Goal: Task Accomplishment & Management: Complete application form

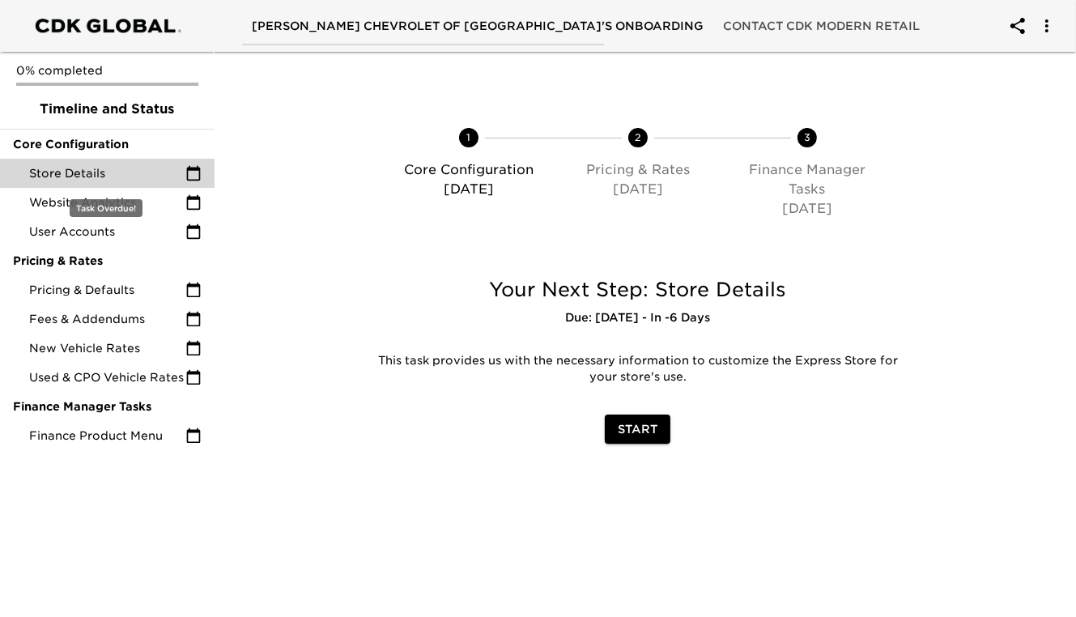
click at [80, 177] on span "Store Details" at bounding box center [107, 173] width 156 height 16
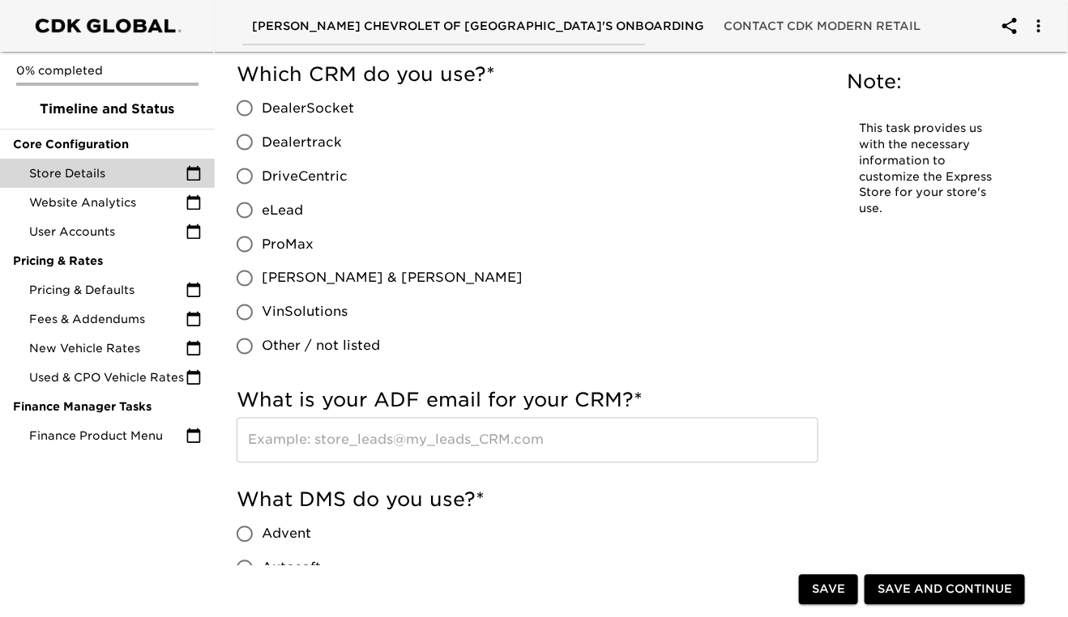
scroll to position [782, 0]
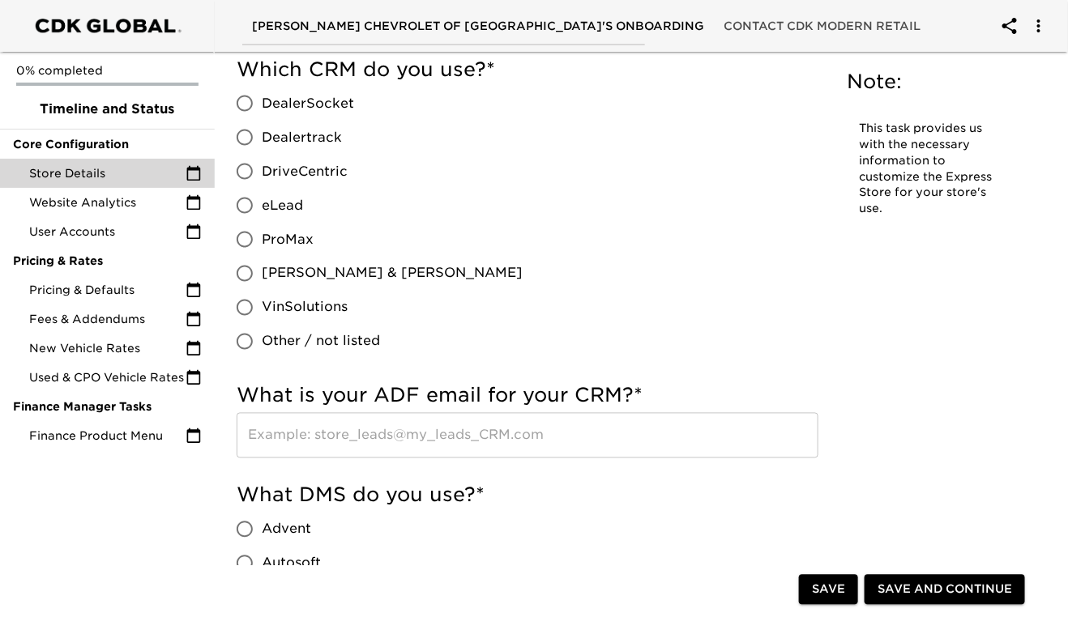
click at [246, 205] on input "eLead" at bounding box center [245, 206] width 34 height 34
radio input "true"
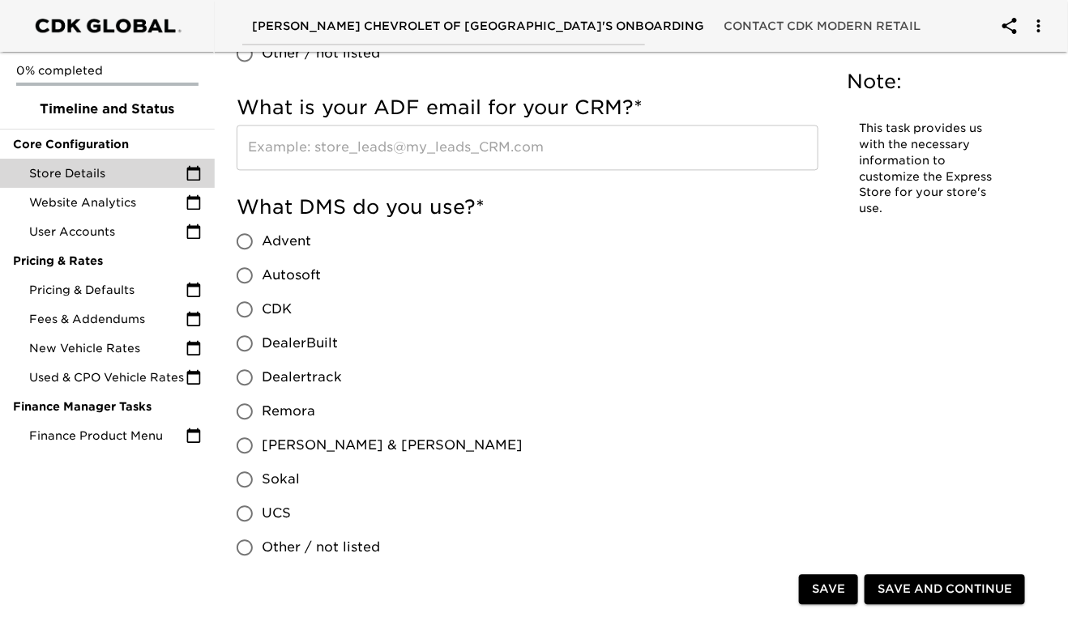
scroll to position [1074, 0]
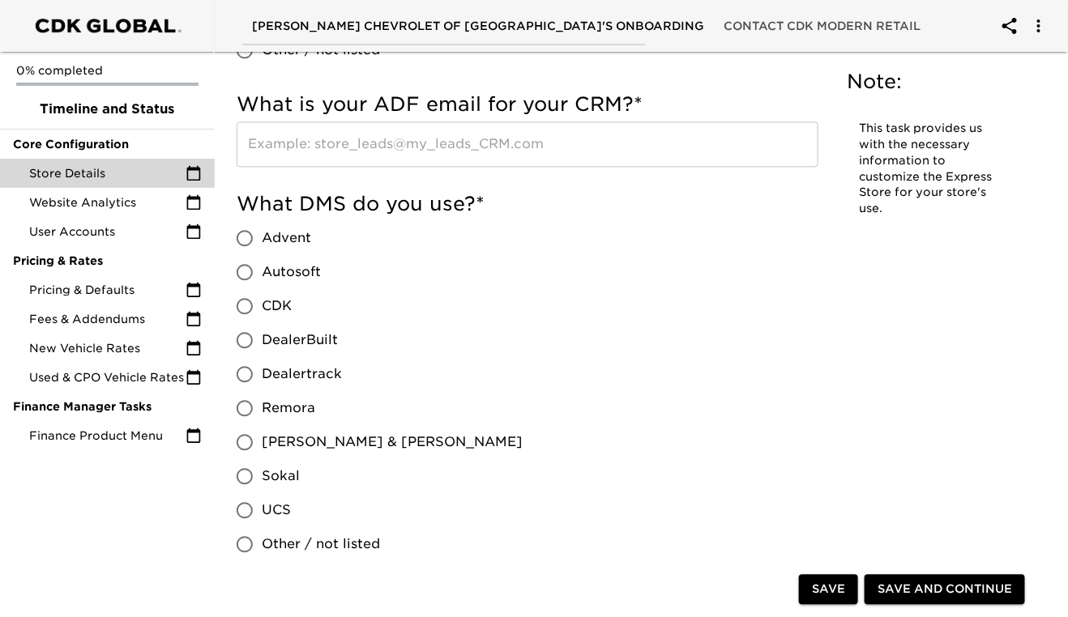
click at [254, 306] on input "CDK" at bounding box center [245, 306] width 34 height 34
radio input "true"
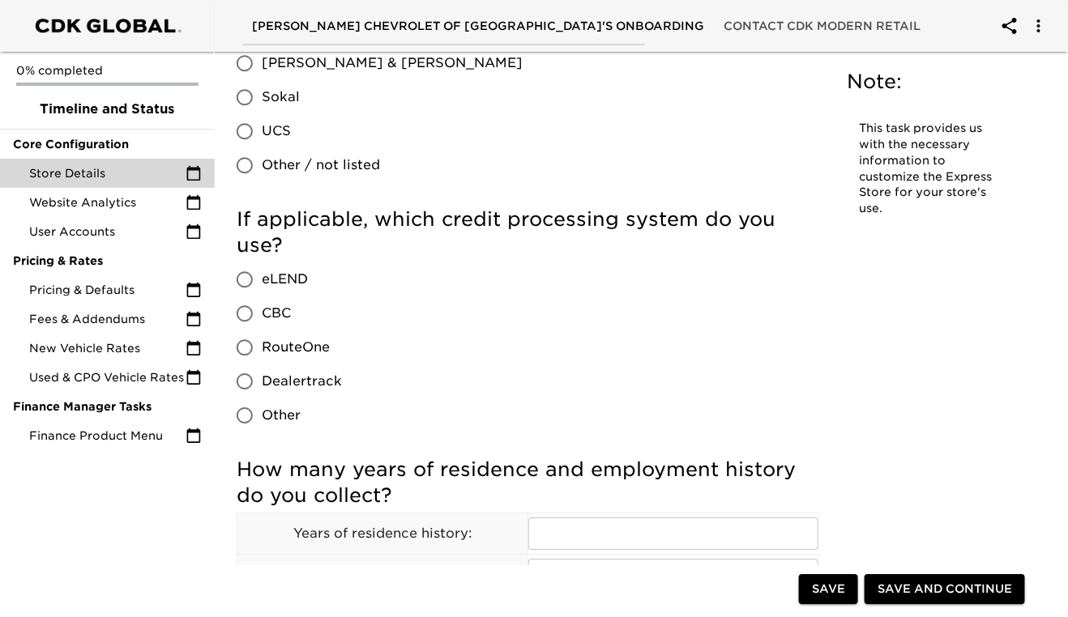
scroll to position [1455, 0]
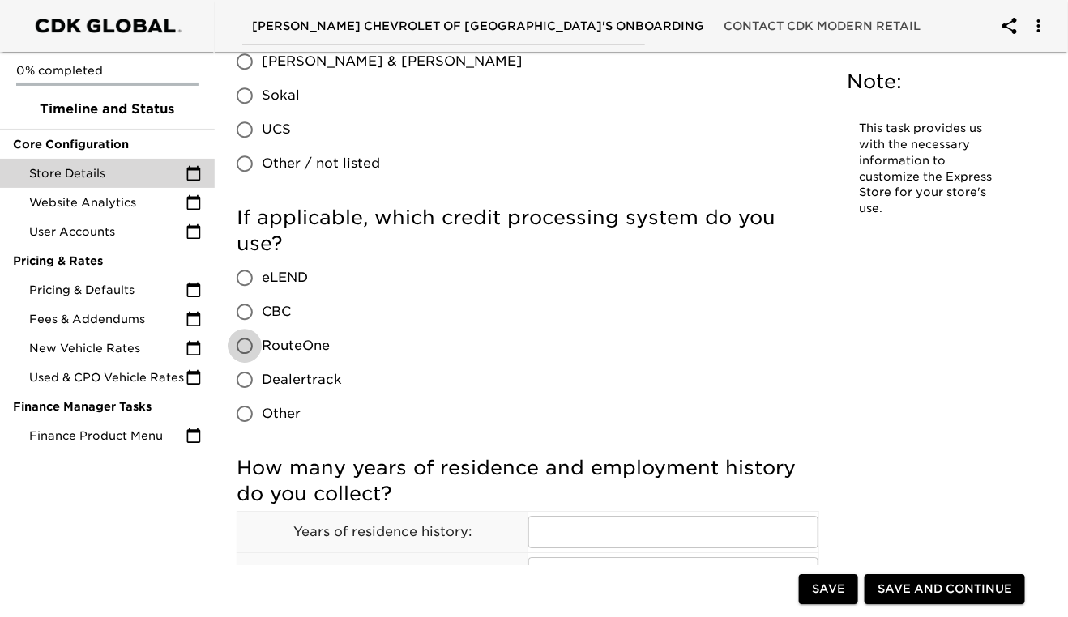
click at [245, 344] on input "RouteOne" at bounding box center [245, 346] width 34 height 34
radio input "true"
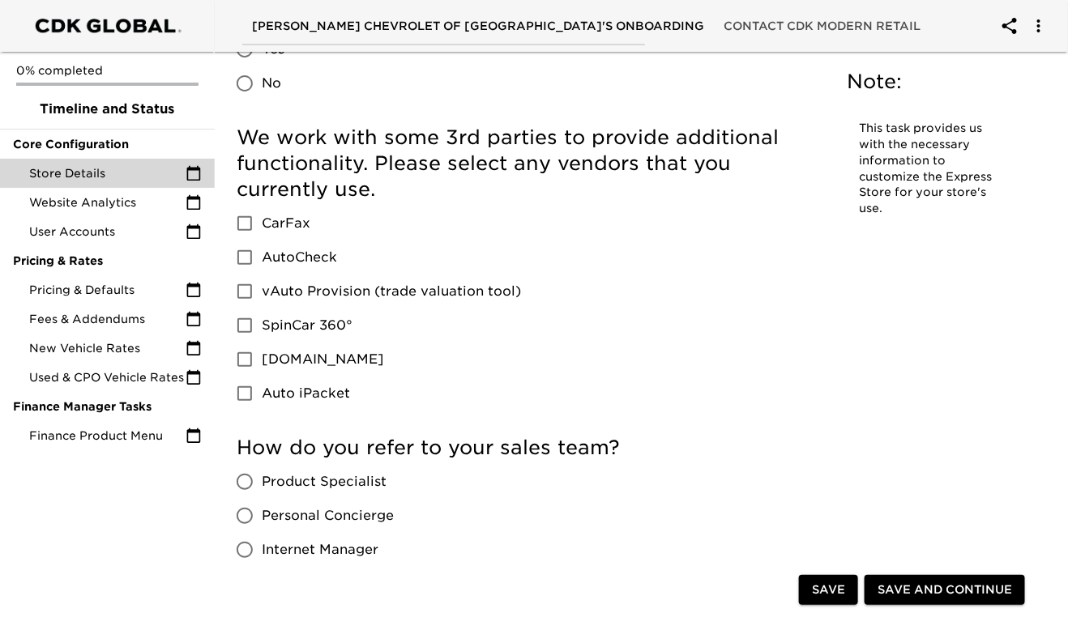
scroll to position [2179, 0]
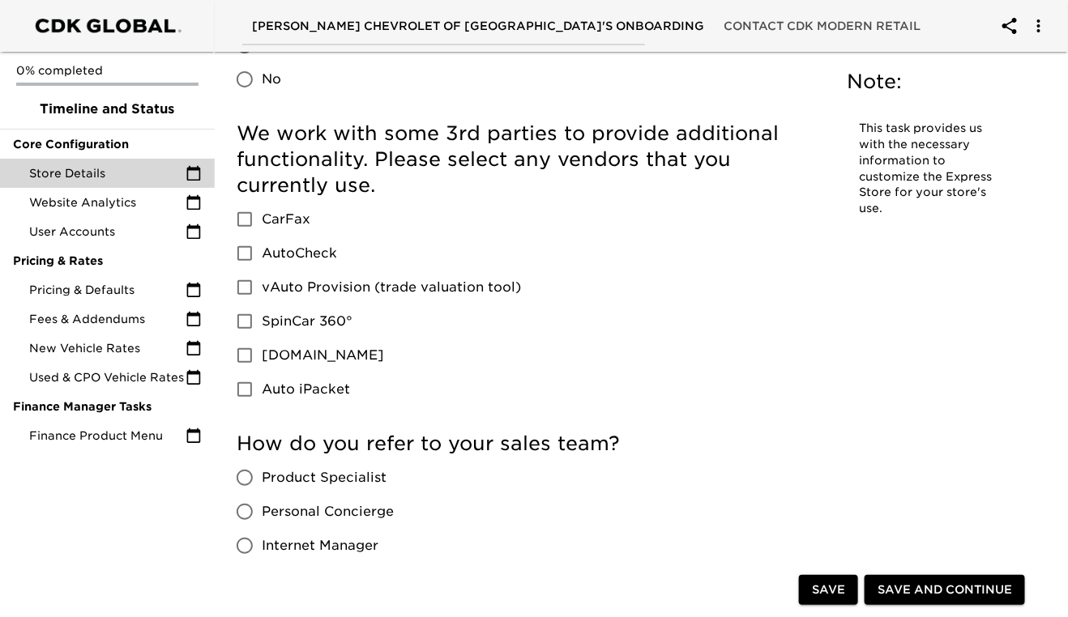
click at [249, 286] on input "vAuto Provision (trade valuation tool)" at bounding box center [245, 288] width 34 height 34
checkbox input "true"
click at [245, 207] on input "CarFax" at bounding box center [245, 219] width 34 height 34
checkbox input "true"
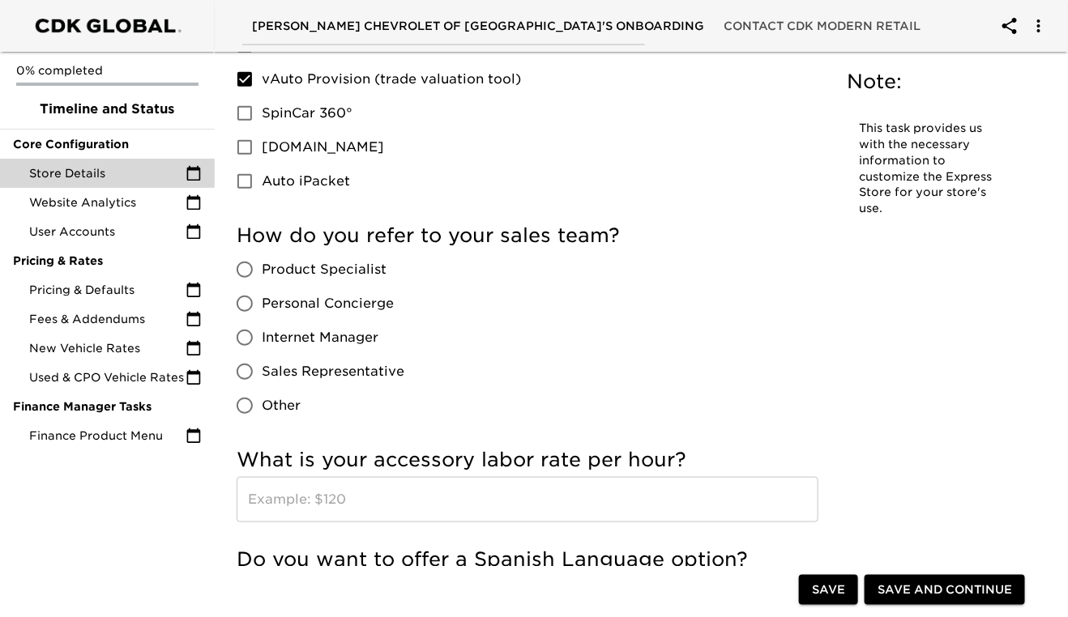
scroll to position [2388, 0]
click at [248, 400] on input "Other" at bounding box center [245, 405] width 34 height 34
radio input "true"
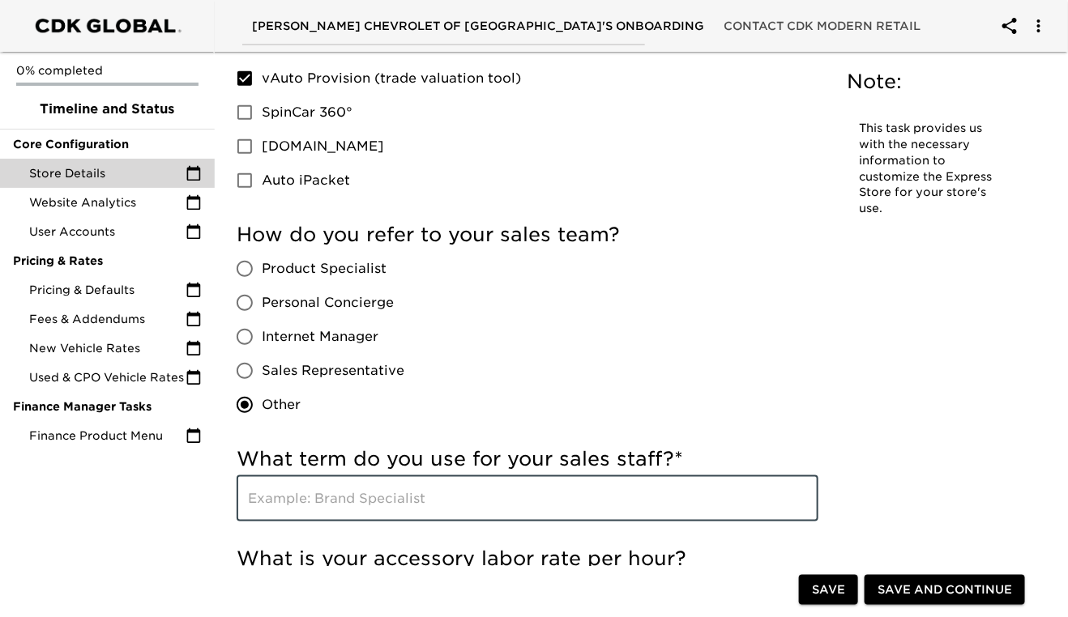
click at [287, 498] on input "text" at bounding box center [528, 498] width 582 height 45
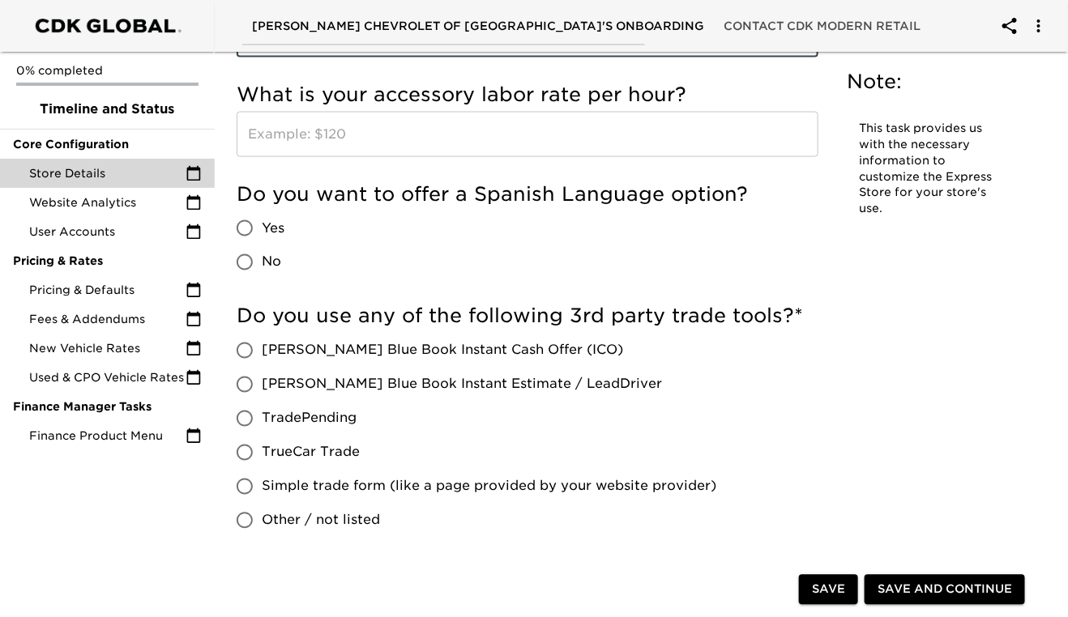
scroll to position [2859, 0]
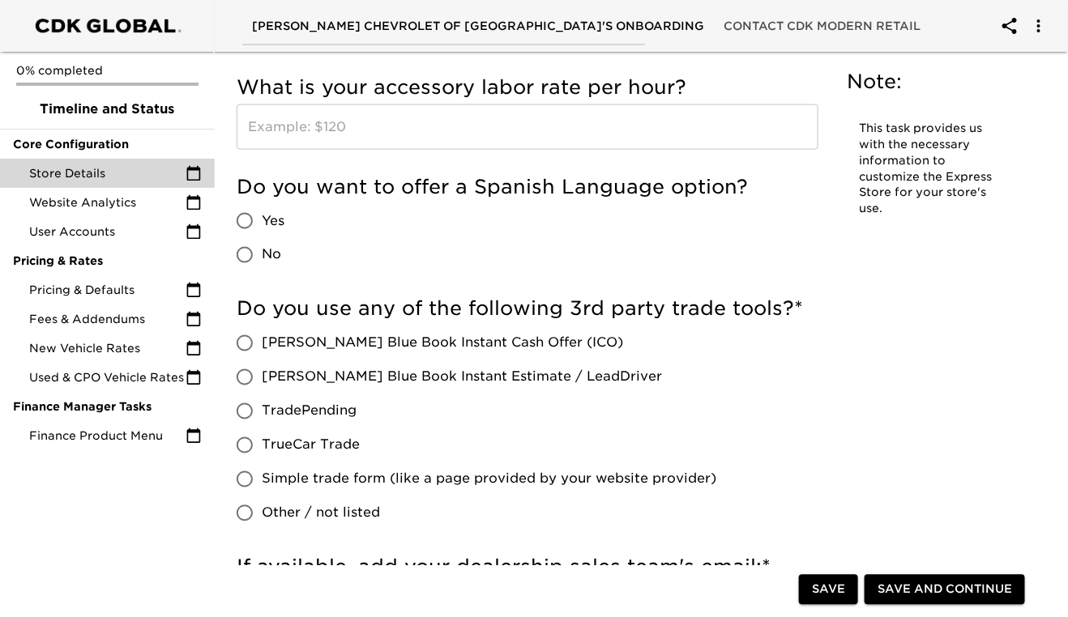
type input "Sales Consultant"
click at [247, 215] on input "Yes" at bounding box center [245, 221] width 34 height 34
radio input "true"
click at [251, 334] on input "[PERSON_NAME] Blue Book Instant Cash Offer (ICO)" at bounding box center [245, 343] width 34 height 34
radio input "true"
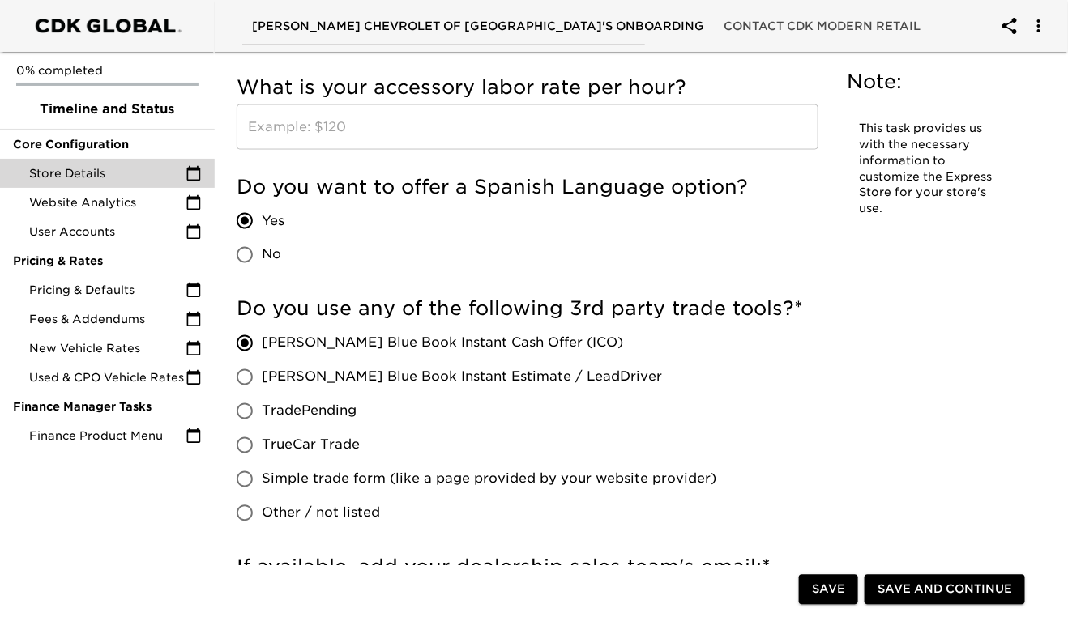
click at [243, 345] on input "[PERSON_NAME] Blue Book Instant Cash Offer (ICO)" at bounding box center [245, 343] width 34 height 34
click at [246, 345] on input "[PERSON_NAME] Blue Book Instant Cash Offer (ICO)" at bounding box center [245, 343] width 34 height 34
click at [246, 413] on input "TradePending" at bounding box center [245, 411] width 34 height 34
radio input "true"
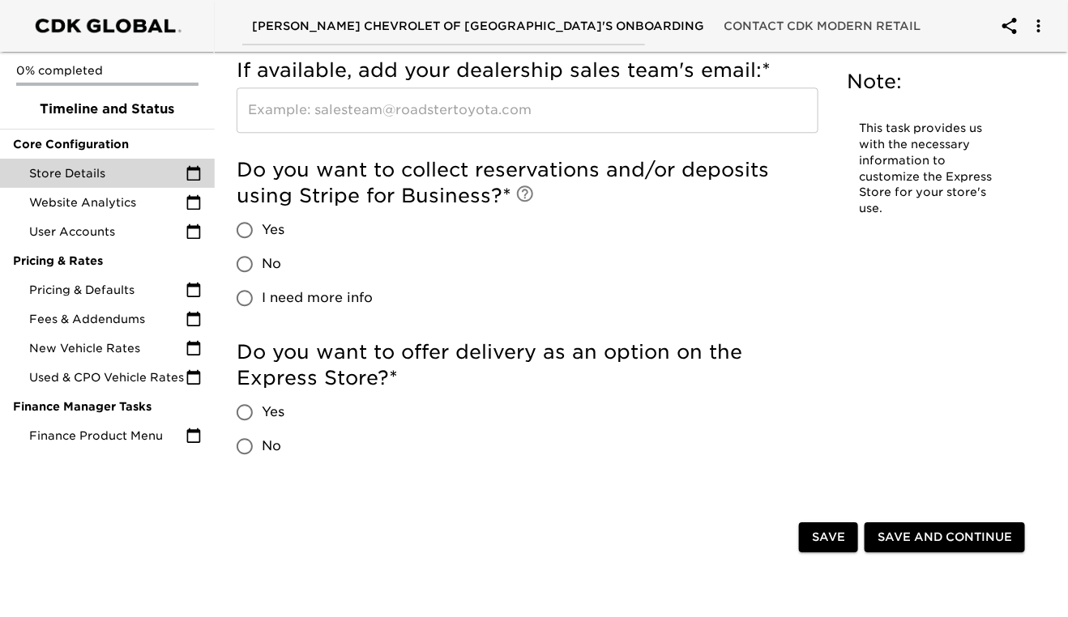
scroll to position [3357, 0]
click at [249, 258] on input "No" at bounding box center [245, 264] width 34 height 34
radio input "true"
click at [248, 444] on input "No" at bounding box center [245, 446] width 34 height 34
radio input "true"
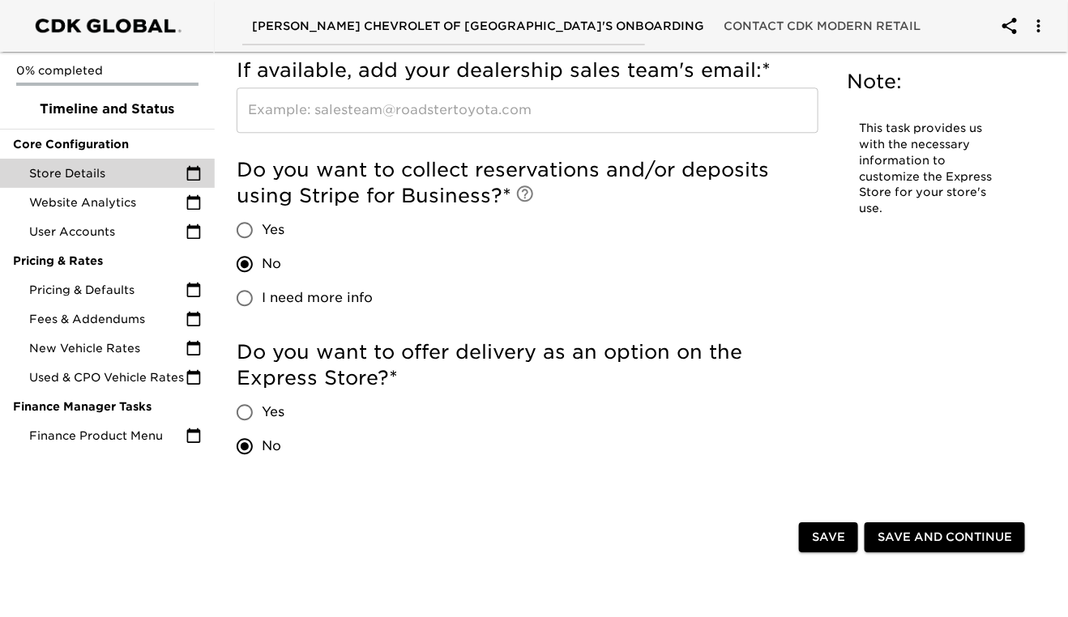
click at [248, 402] on input "Yes" at bounding box center [245, 412] width 34 height 34
radio input "true"
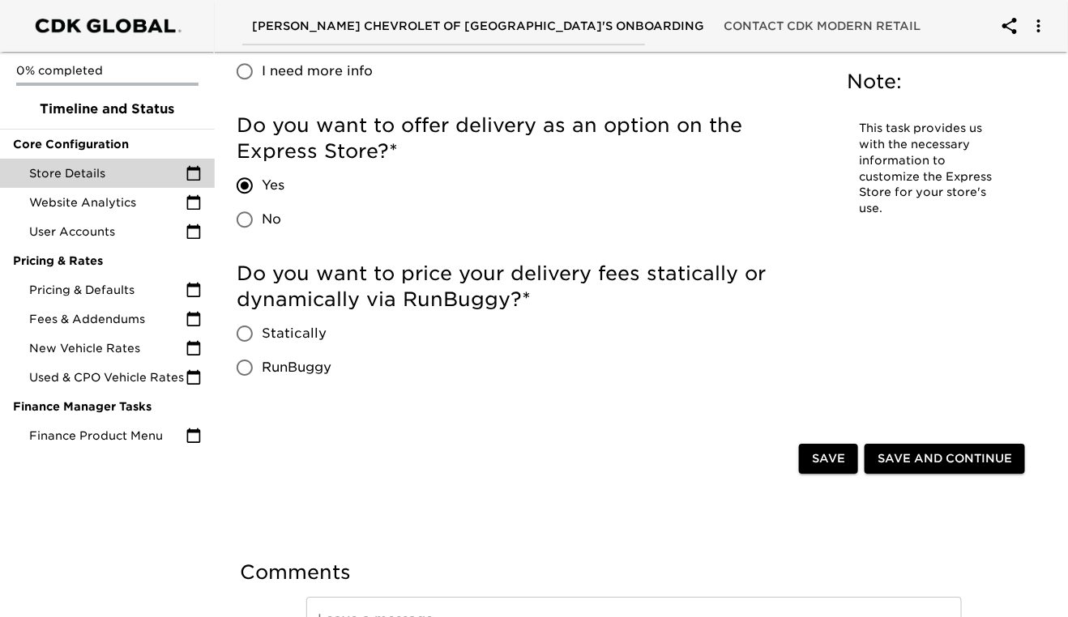
scroll to position [3586, 0]
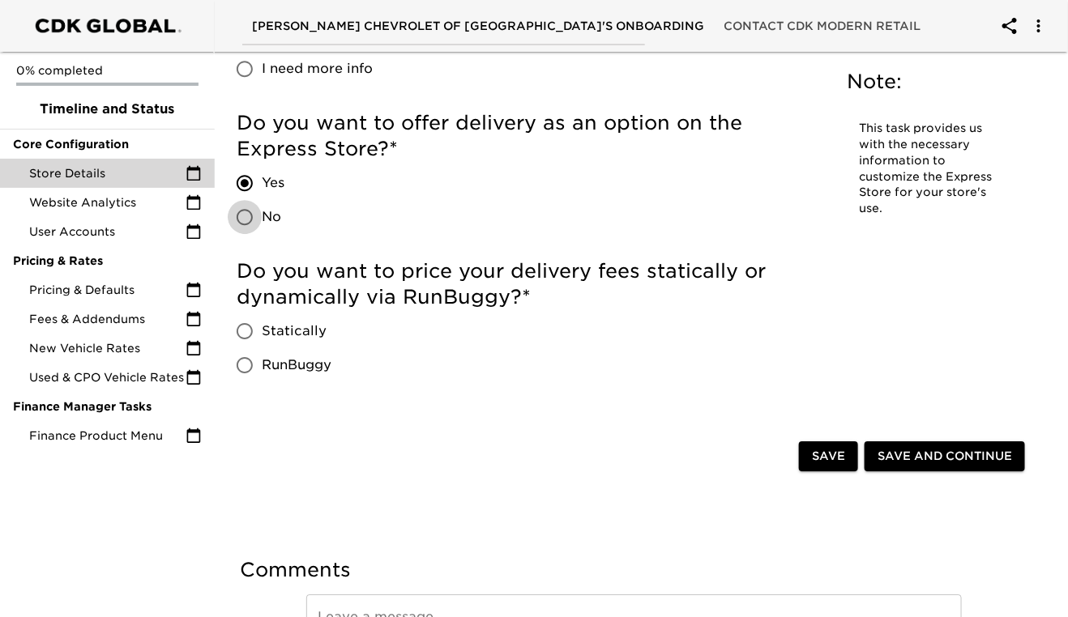
click at [245, 214] on input "No" at bounding box center [245, 217] width 34 height 34
radio input "true"
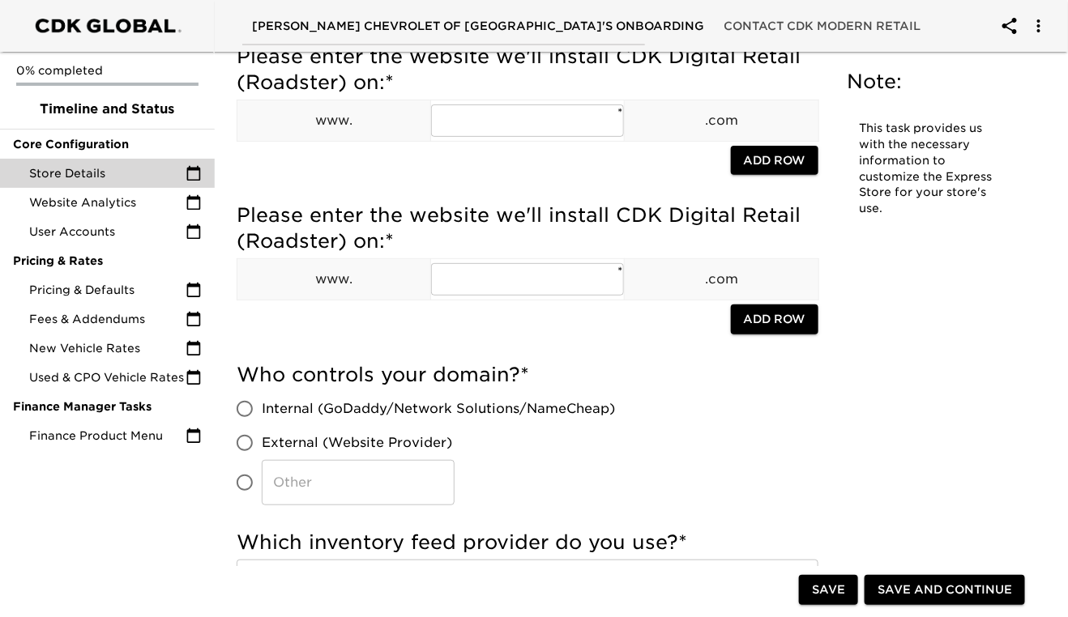
scroll to position [0, 0]
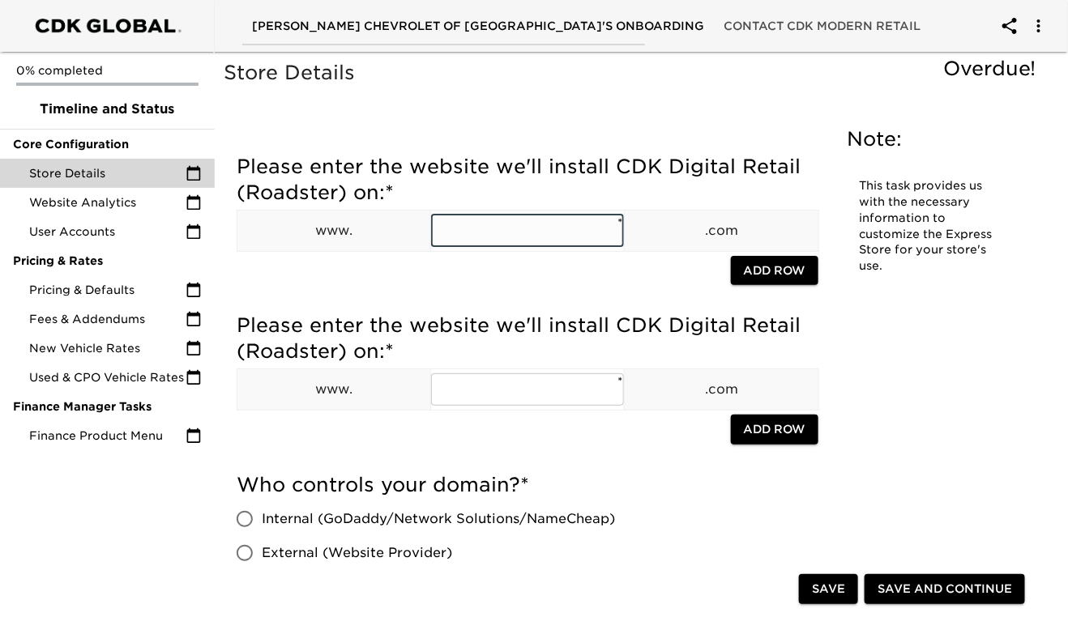
click at [450, 234] on input "text" at bounding box center [527, 231] width 193 height 32
paste input "orchardparkchevrolet"
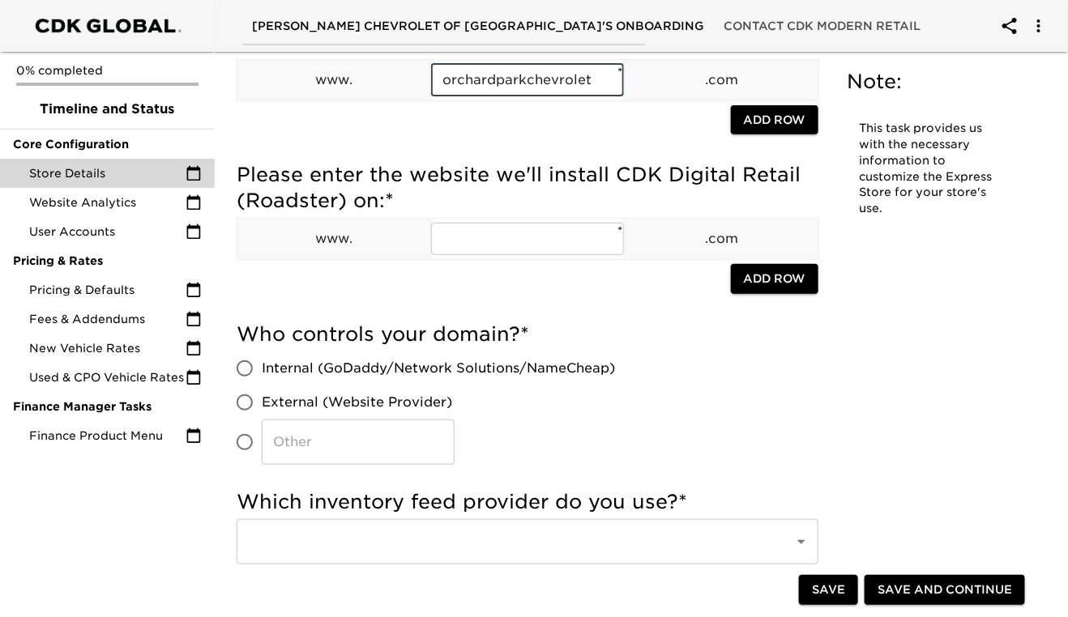
scroll to position [151, 0]
type input "orchardparkchevrolet"
click at [246, 402] on input "External (Website Provider)" at bounding box center [245, 402] width 34 height 34
radio input "true"
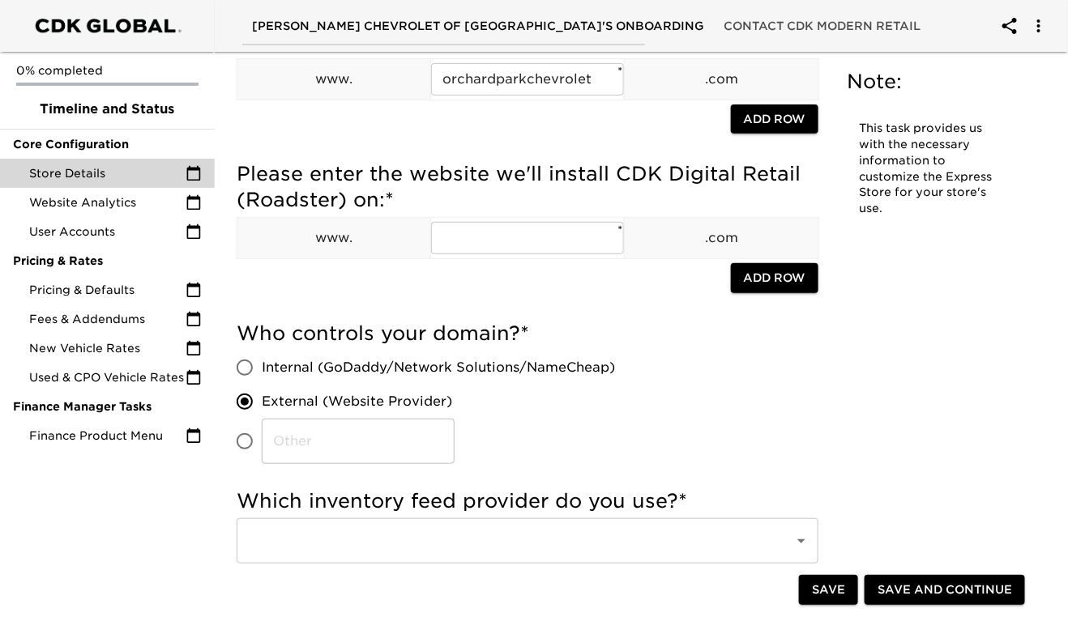
click at [250, 403] on input "External (Website Provider)" at bounding box center [245, 402] width 34 height 34
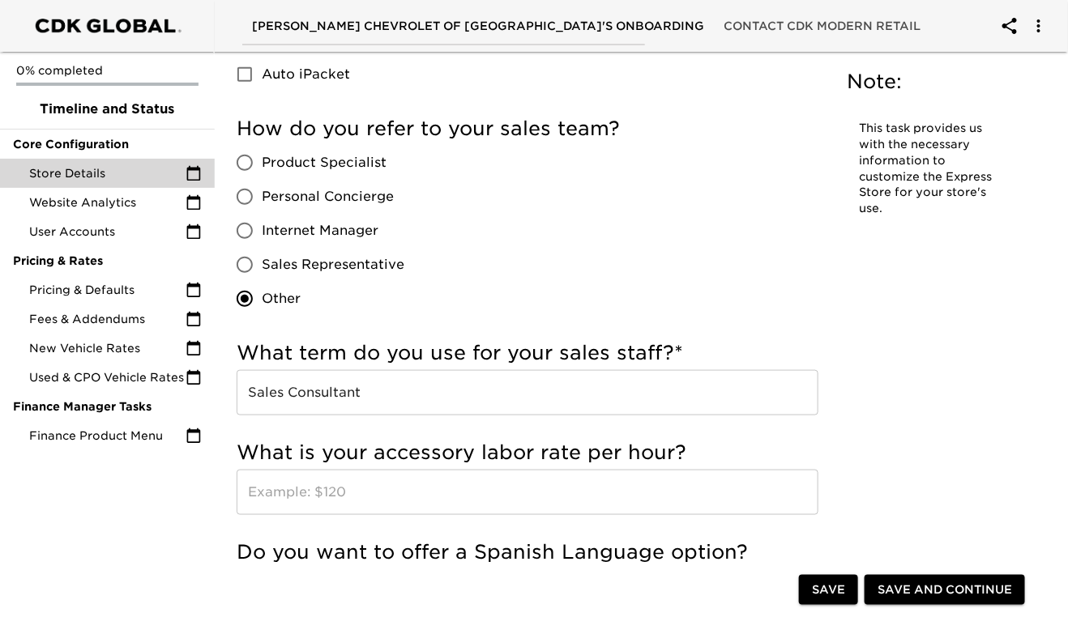
scroll to position [2503, 0]
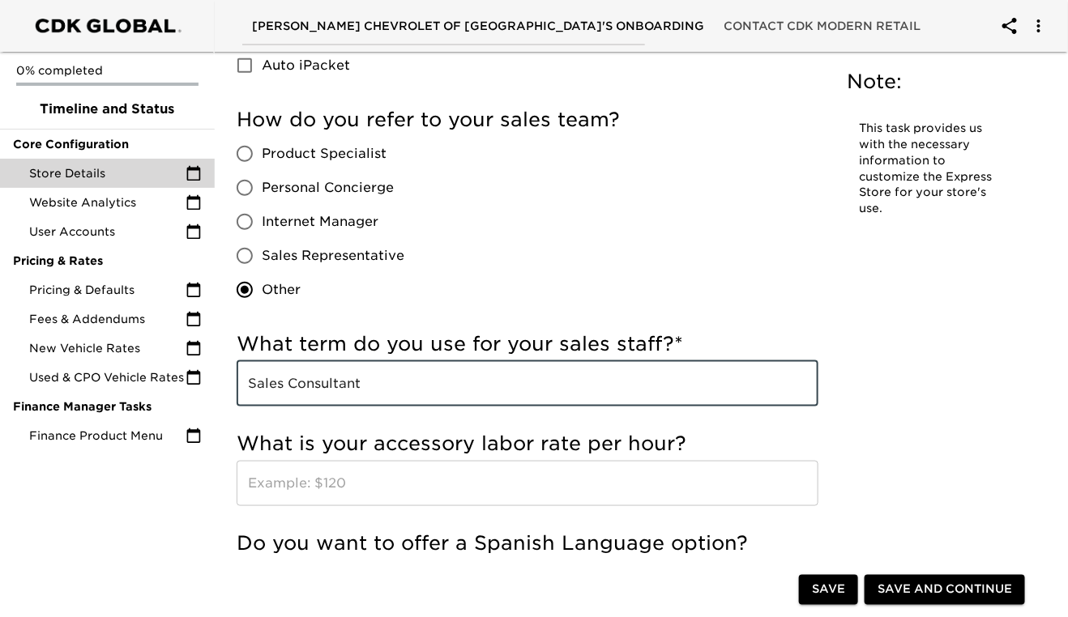
click at [288, 382] on input "Sales Consultant" at bounding box center [528, 383] width 582 height 45
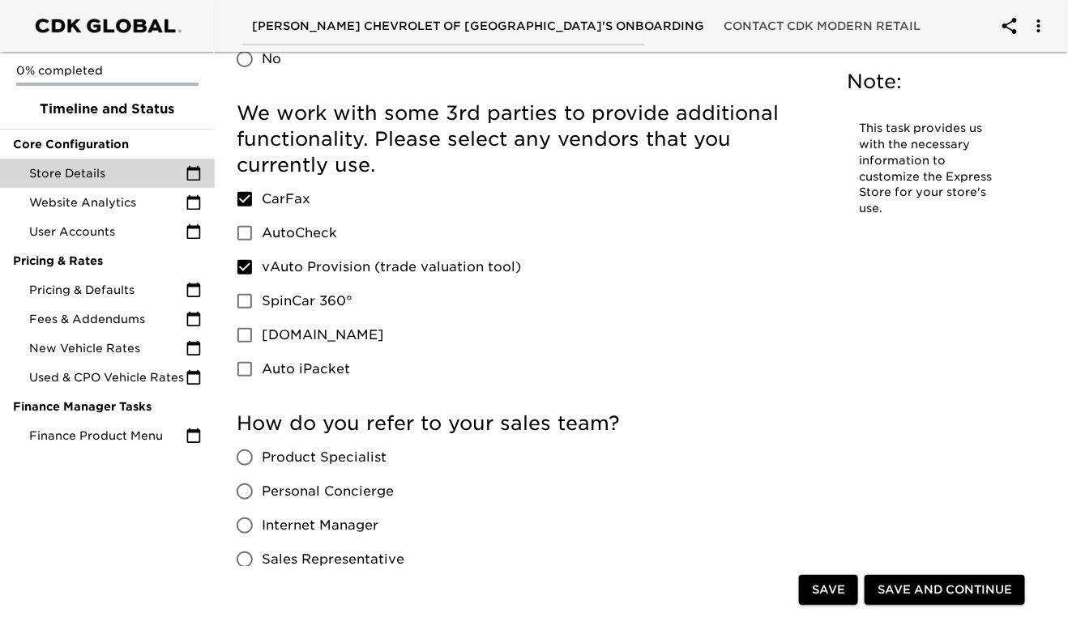
scroll to position [2197, 0]
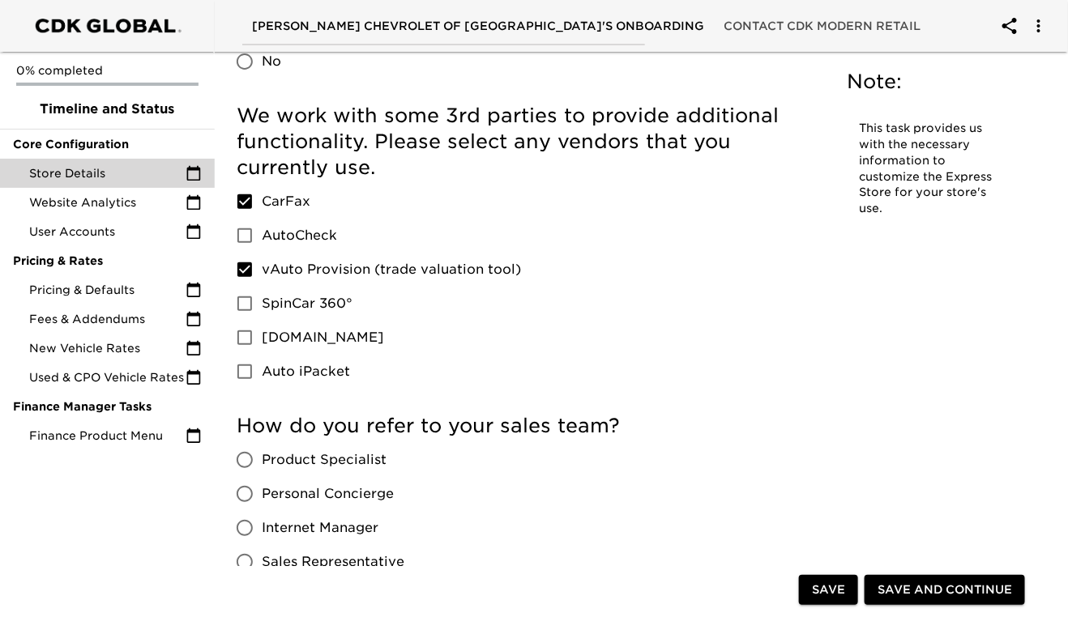
click at [829, 589] on span "Save" at bounding box center [828, 590] width 33 height 20
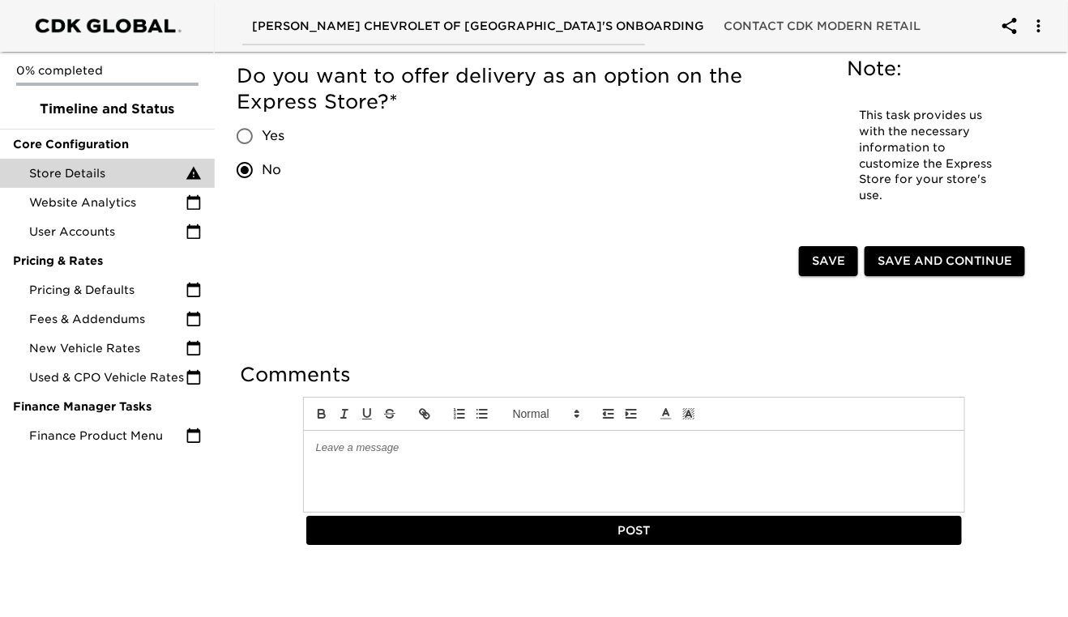
scroll to position [3731, 0]
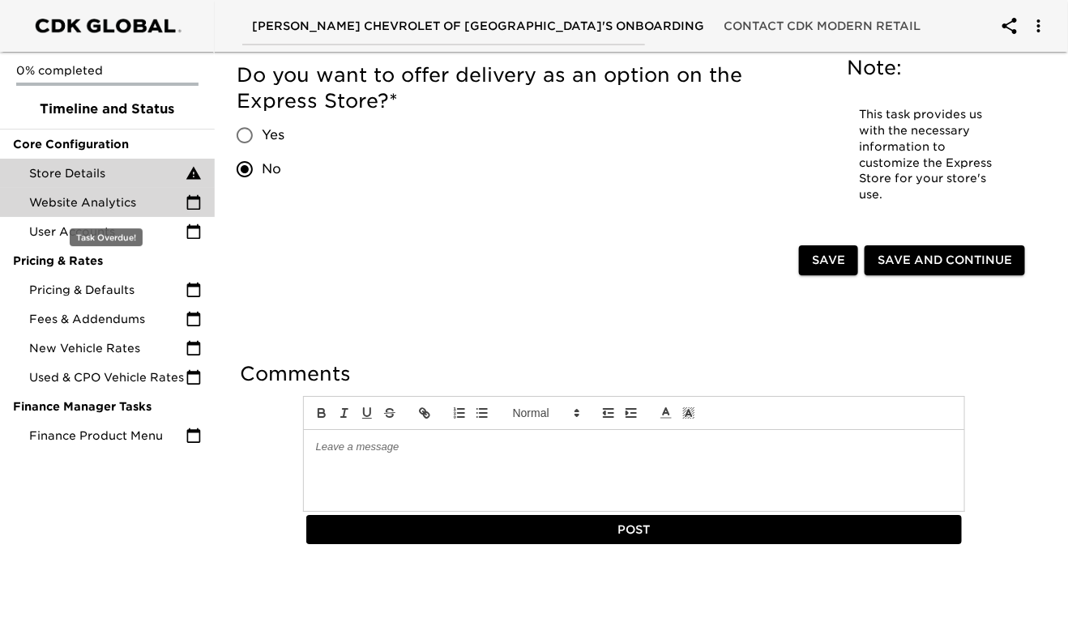
click at [75, 210] on span "Website Analytics" at bounding box center [107, 202] width 156 height 16
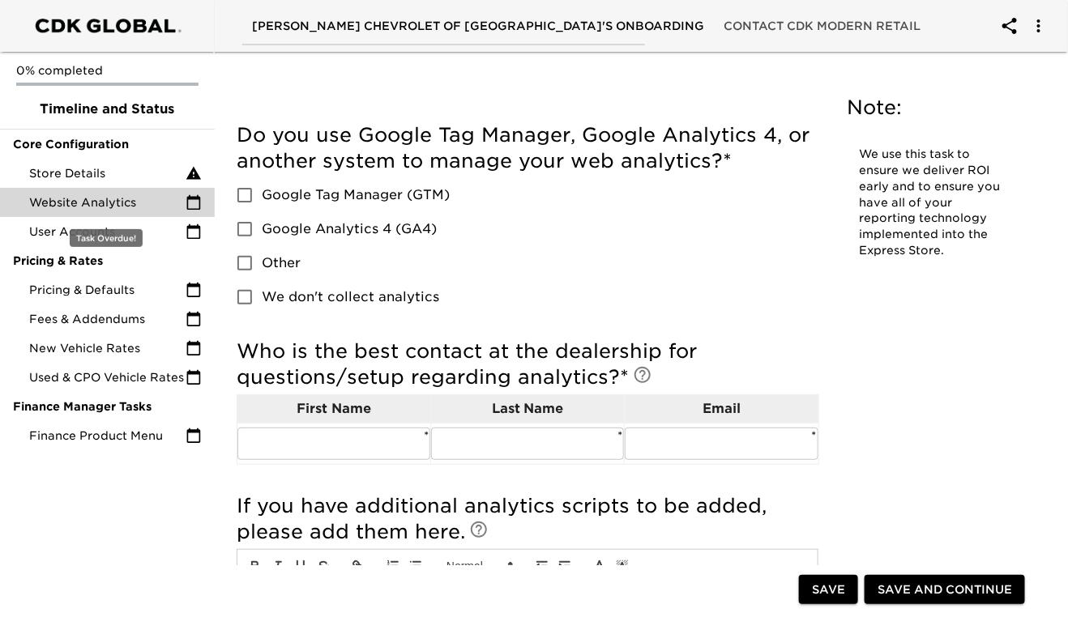
scroll to position [32, 0]
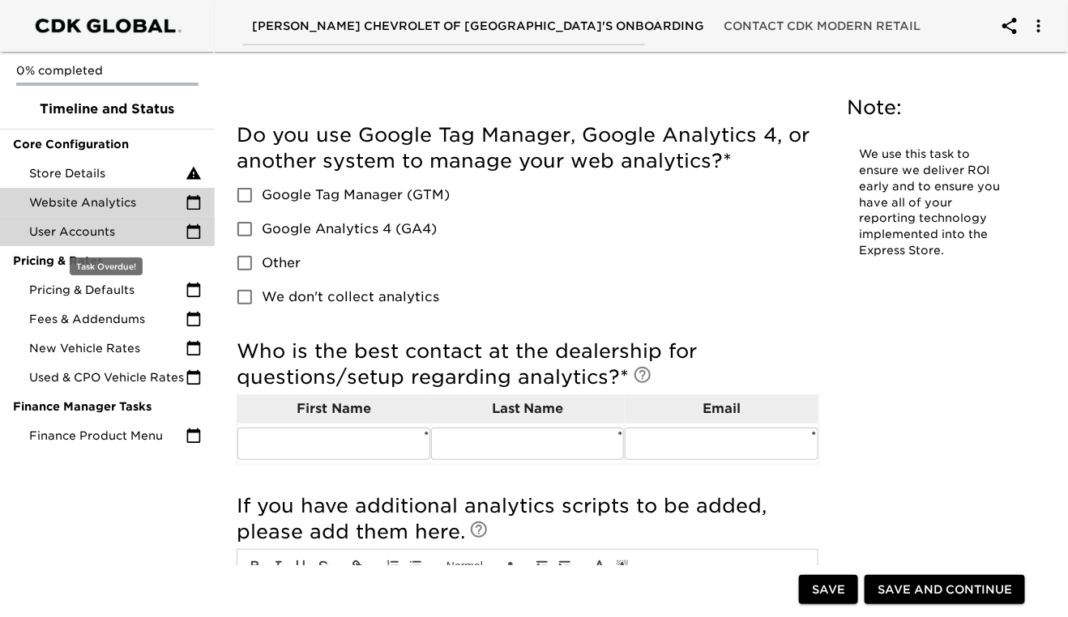
click at [98, 228] on span "User Accounts" at bounding box center [107, 232] width 156 height 16
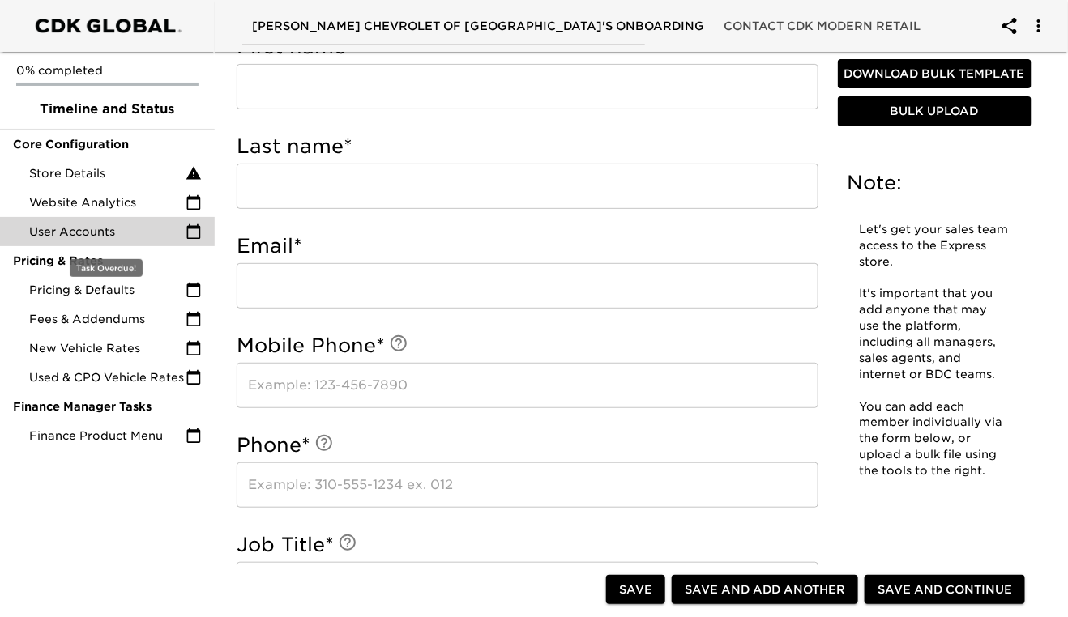
scroll to position [128, 0]
